Goal: Transaction & Acquisition: Obtain resource

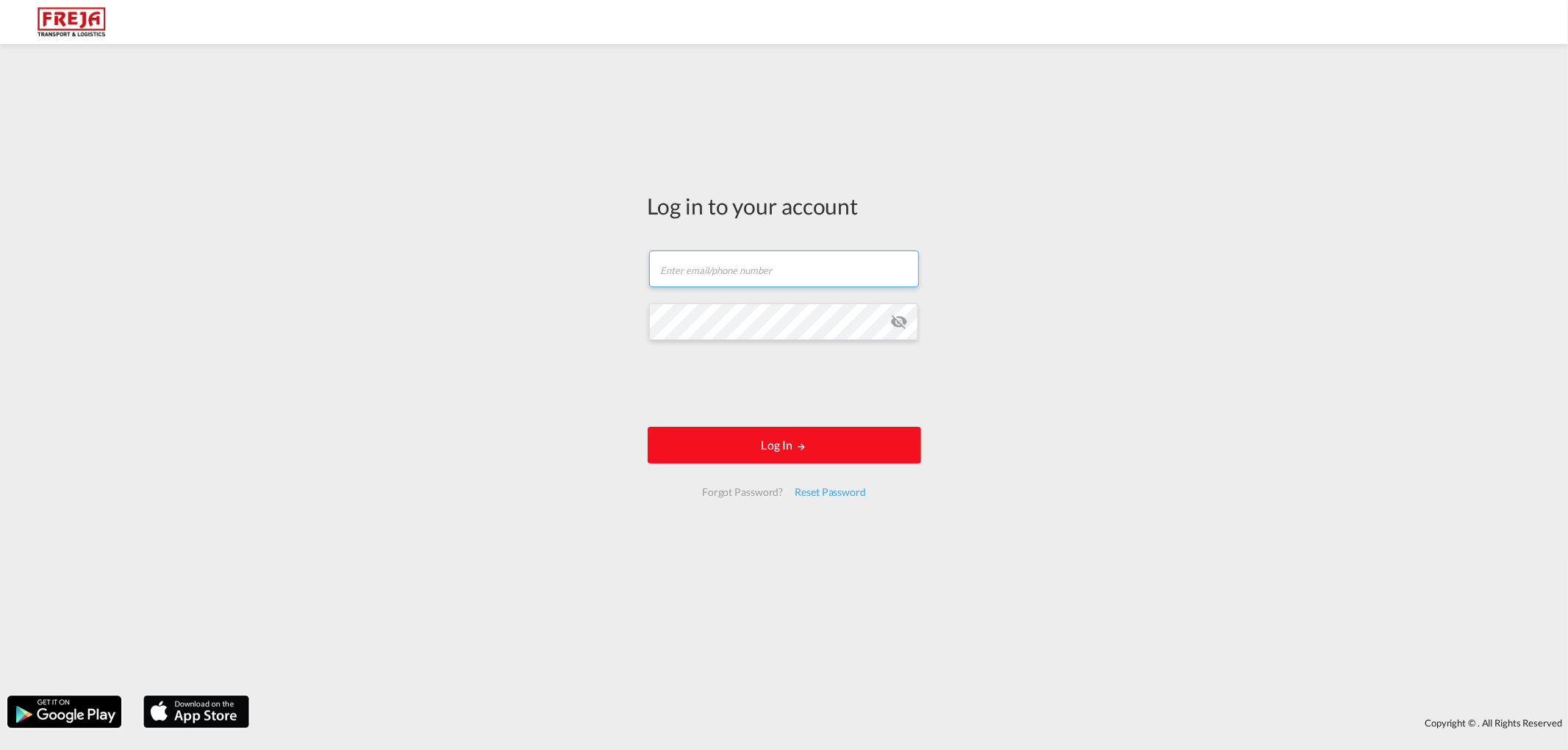
type input "[EMAIL_ADDRESS][DOMAIN_NAME]"
click at [729, 435] on button "Log In" at bounding box center [784, 445] width 274 height 37
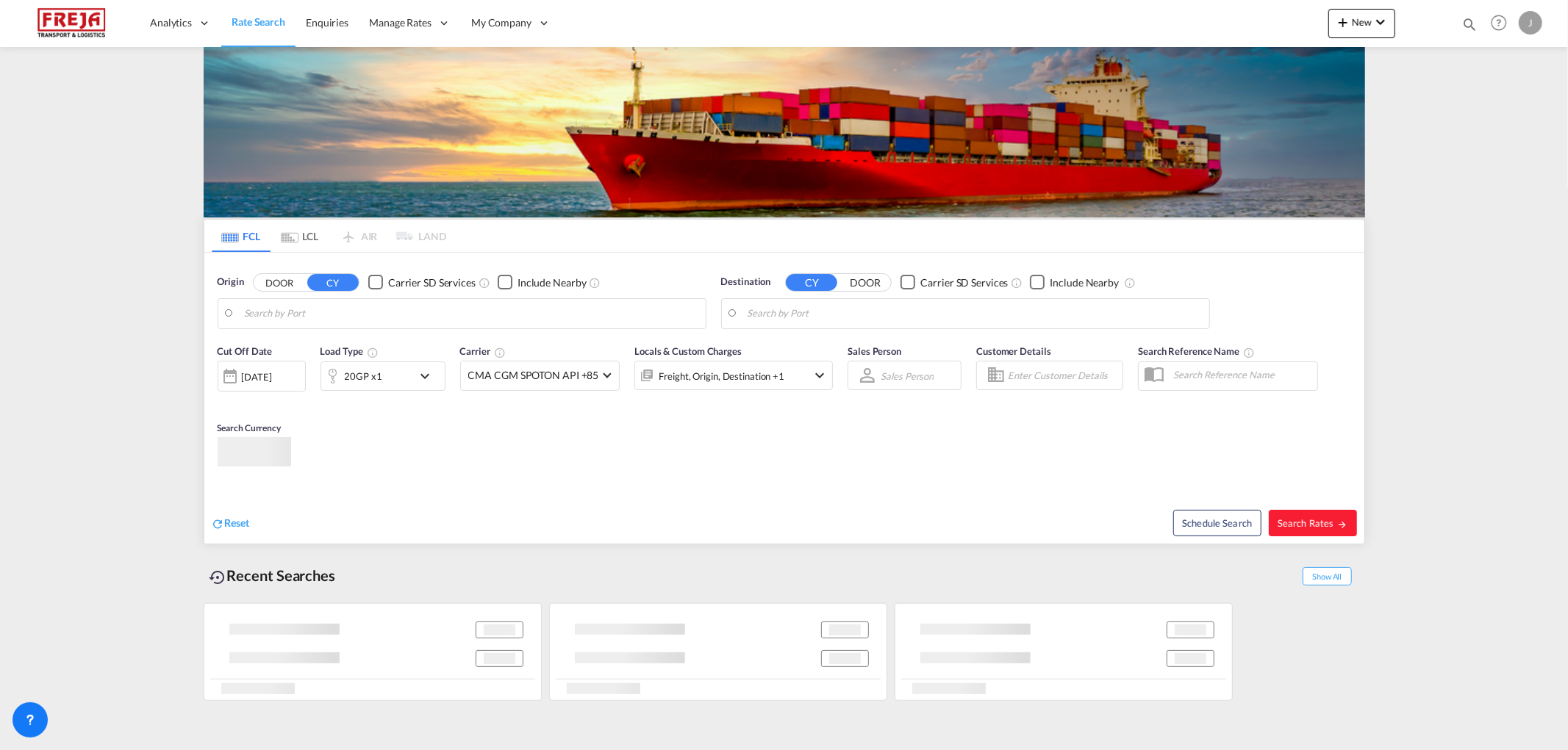
type input "Ensenada, MXESE"
type input "[GEOGRAPHIC_DATA], [GEOGRAPHIC_DATA]"
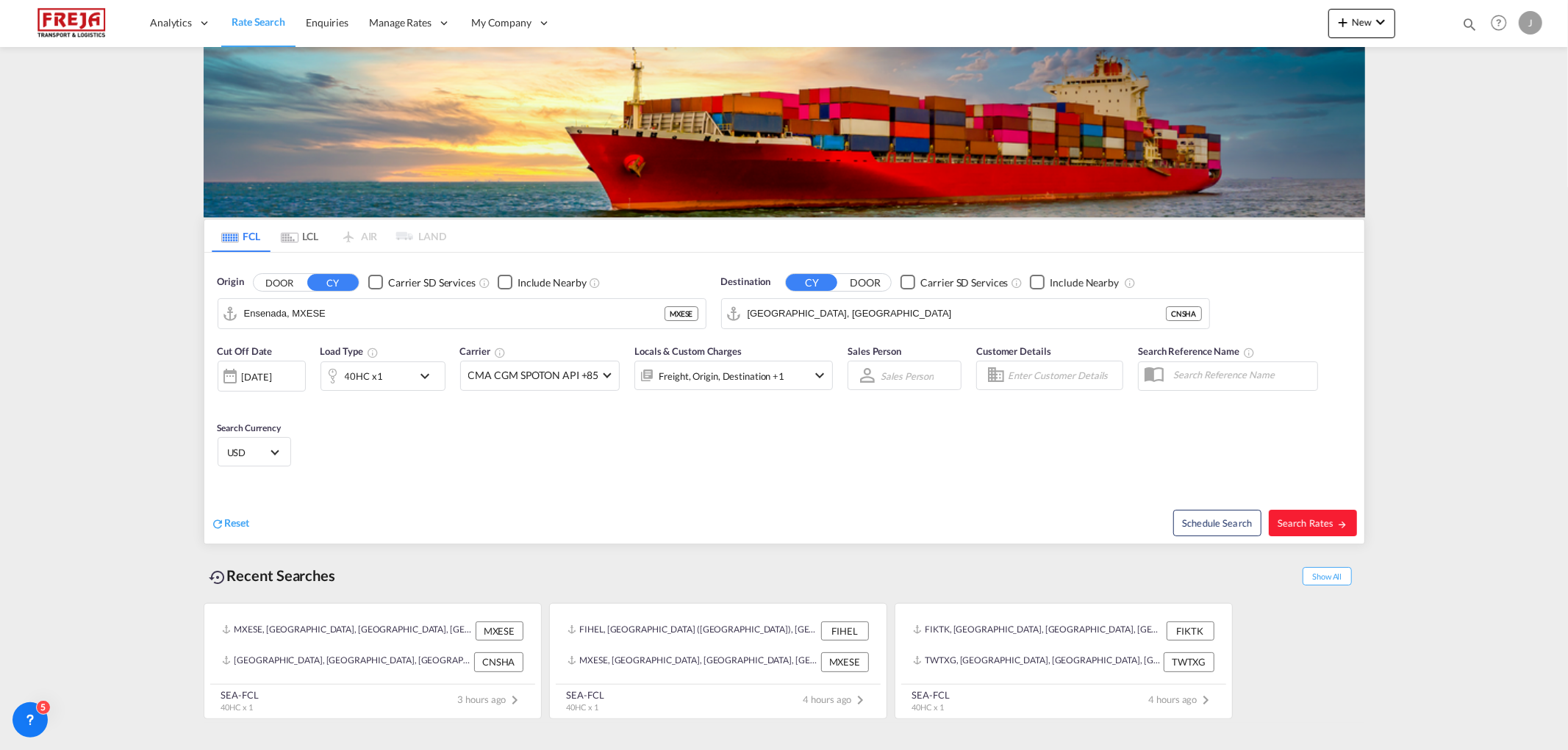
click at [88, 368] on md-content "Analytics Reports Dashboard Rate Search Enquiries Manage Rates Contract Rates" at bounding box center [784, 375] width 1568 height 750
click at [473, 332] on md-autocomplete-wrap "Ensenada, MXESE" at bounding box center [471, 317] width 455 height 29
click at [463, 313] on input "Ensenada, MXESE" at bounding box center [471, 314] width 455 height 22
click at [326, 362] on div "[GEOGRAPHIC_DATA] ([GEOGRAPHIC_DATA]) [GEOGRAPHIC_DATA] FIHEL" at bounding box center [358, 358] width 279 height 53
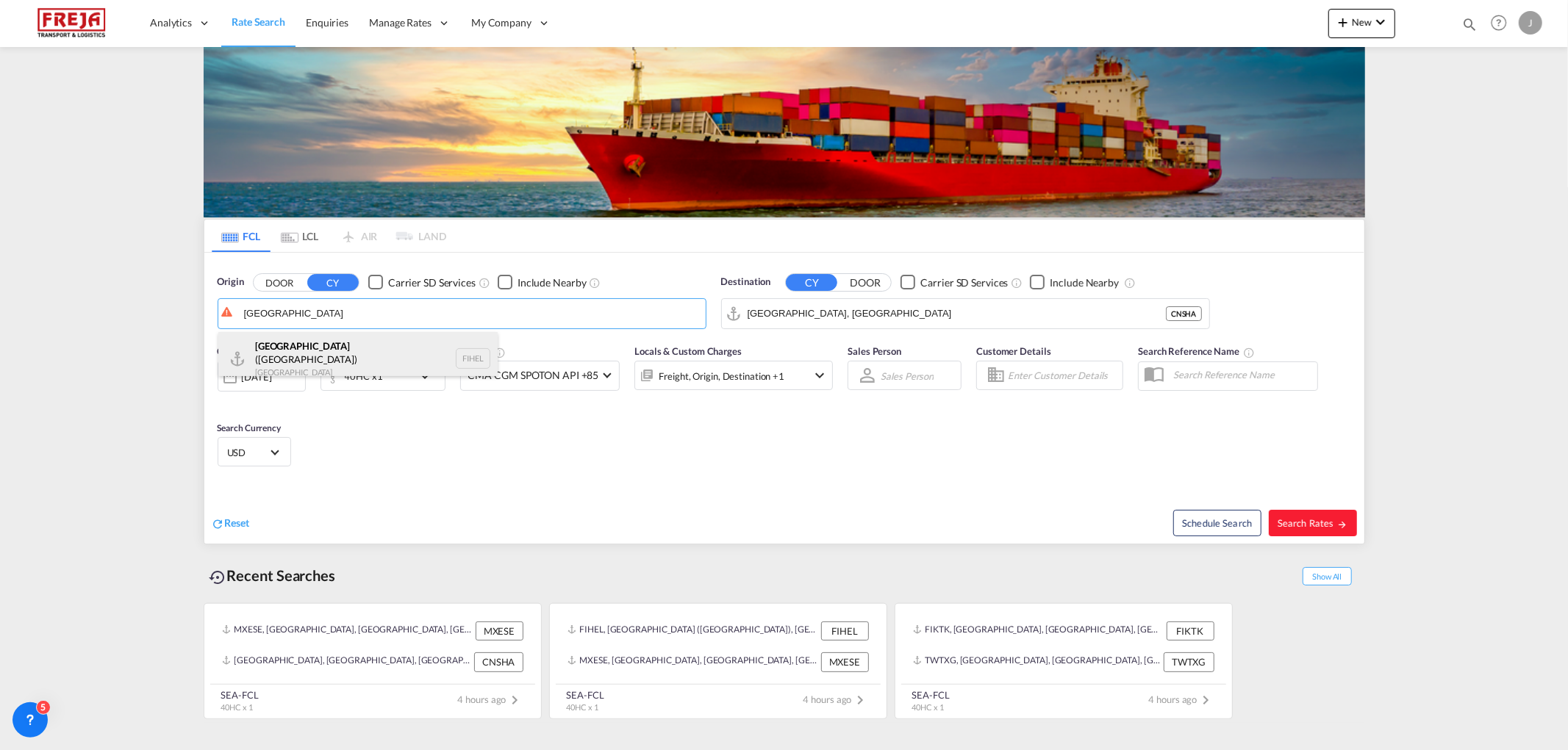
type input "[GEOGRAPHIC_DATA] ([GEOGRAPHIC_DATA]), [GEOGRAPHIC_DATA]"
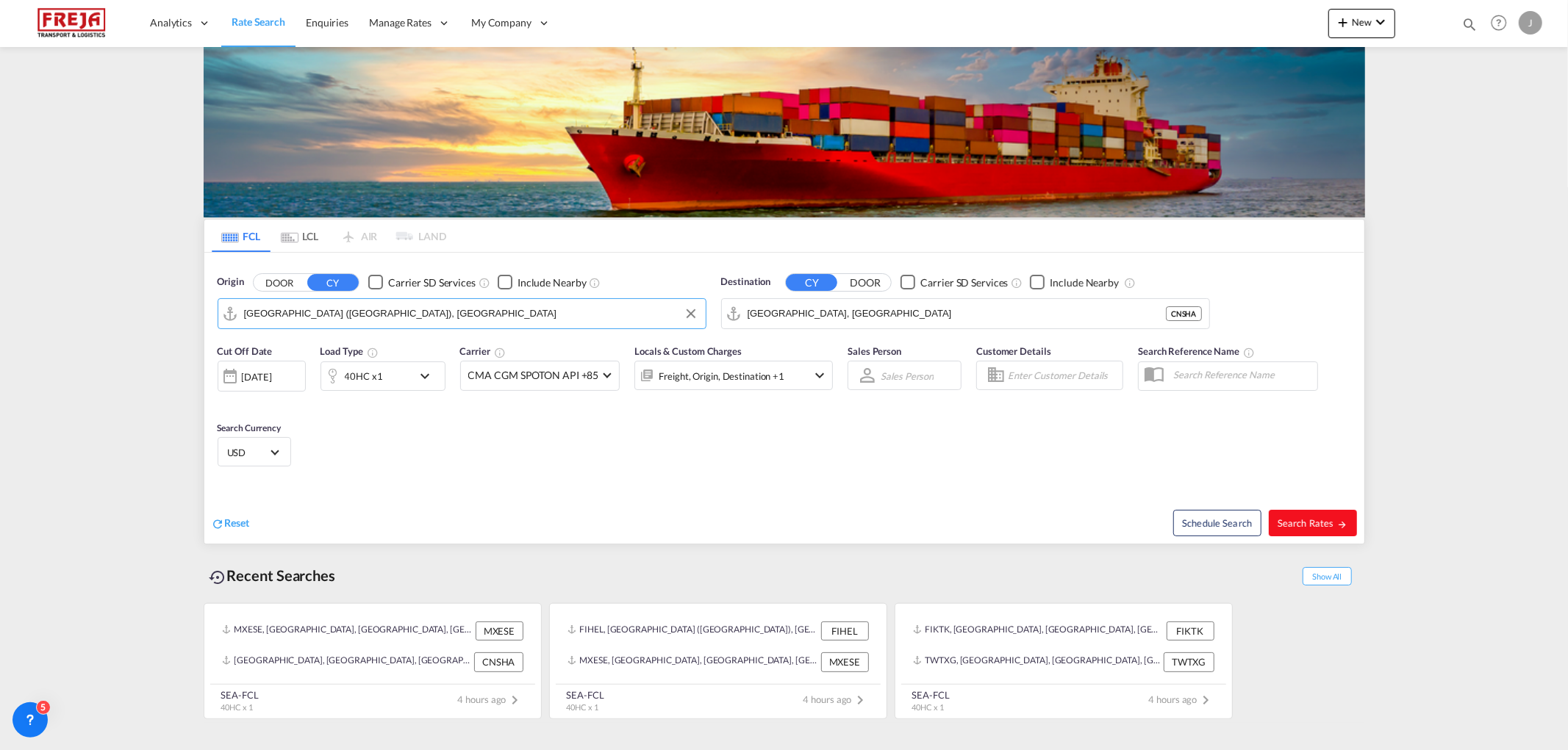
click at [1310, 520] on span "Search Rates" at bounding box center [1313, 523] width 71 height 12
type input "FIHEL to CNSHA / [DATE]"
